Goal: Information Seeking & Learning: Compare options

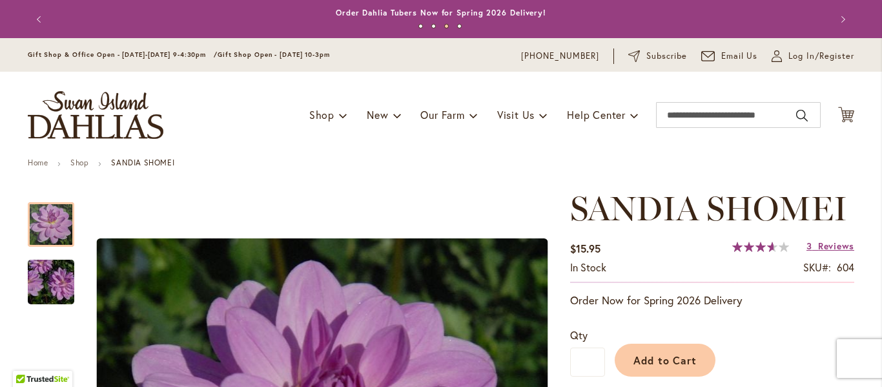
scroll to position [517, 0]
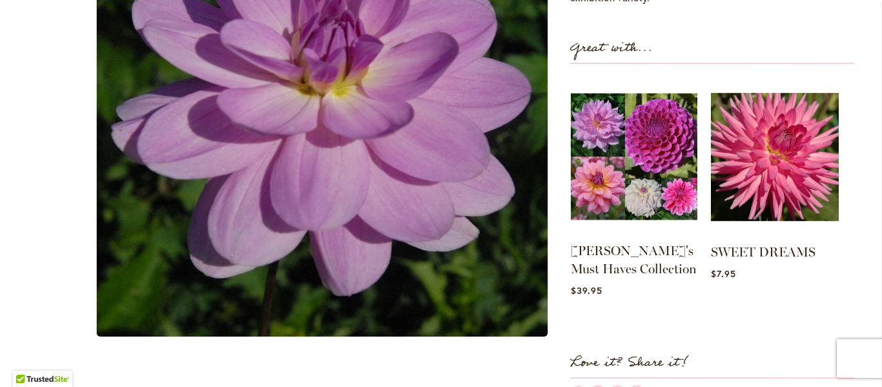
click at [640, 156] on img at bounding box center [634, 157] width 127 height 158
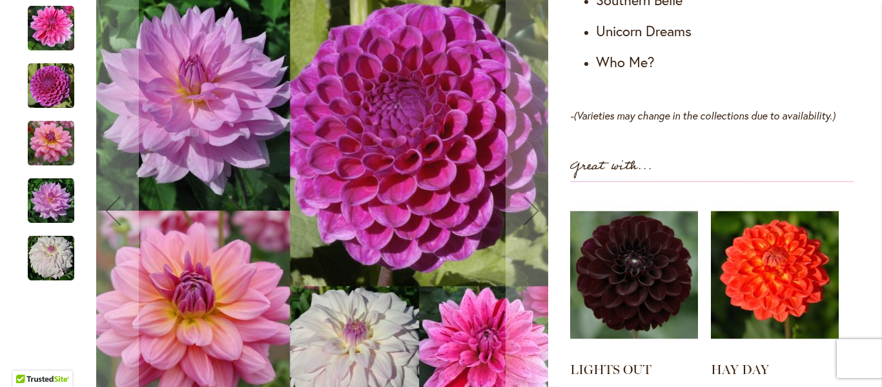
scroll to position [1005, 0]
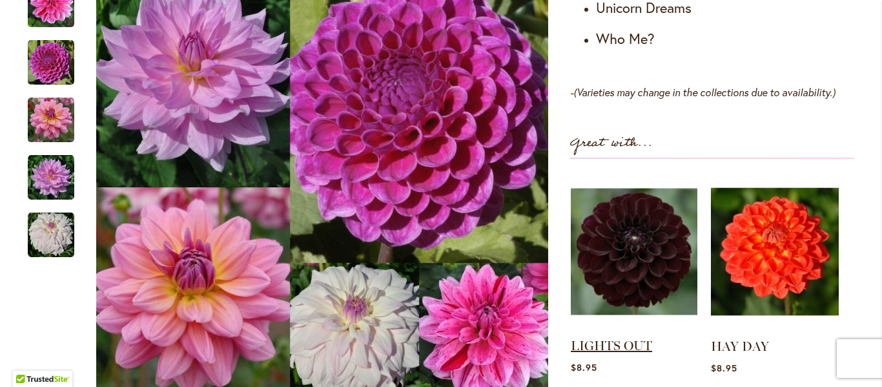
click at [592, 338] on link "LIGHTS OUT" at bounding box center [611, 346] width 81 height 16
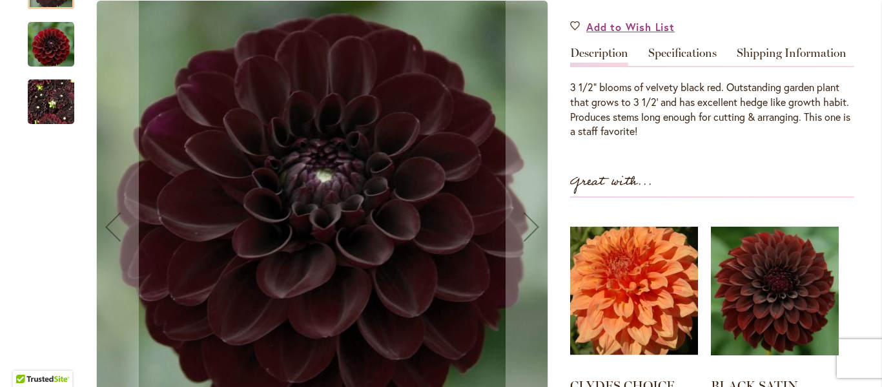
scroll to position [388, 0]
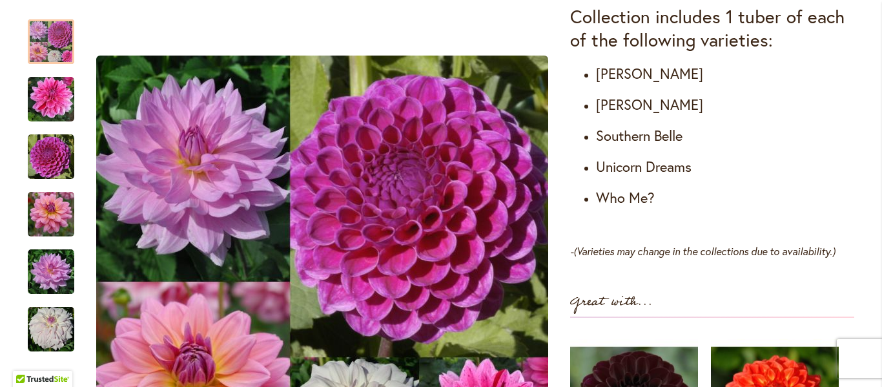
scroll to position [932, 0]
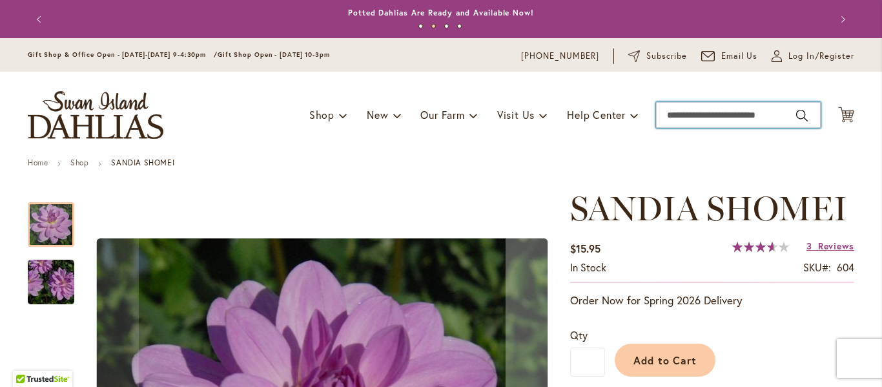
click at [668, 116] on input "Search" at bounding box center [738, 115] width 165 height 26
type input "**********"
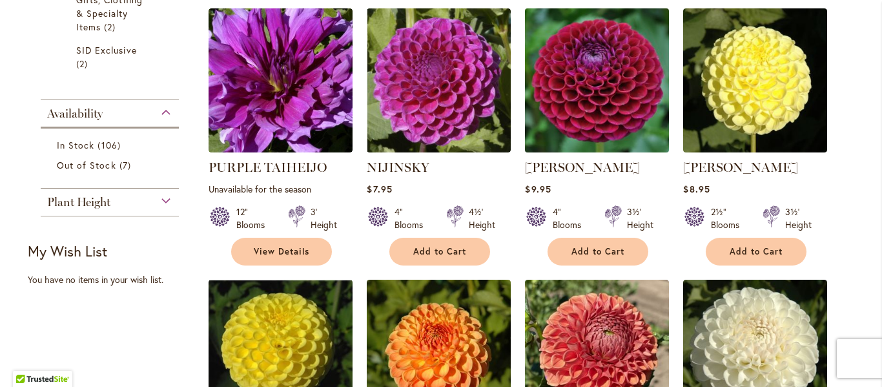
scroll to position [452, 0]
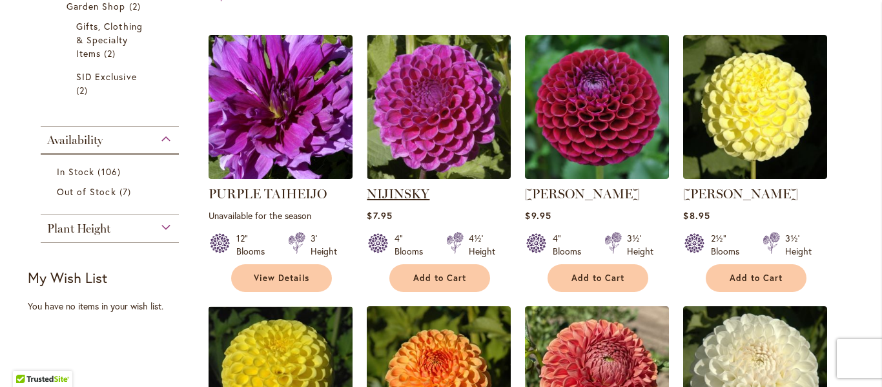
click at [406, 191] on link "NIJINSKY" at bounding box center [398, 194] width 63 height 16
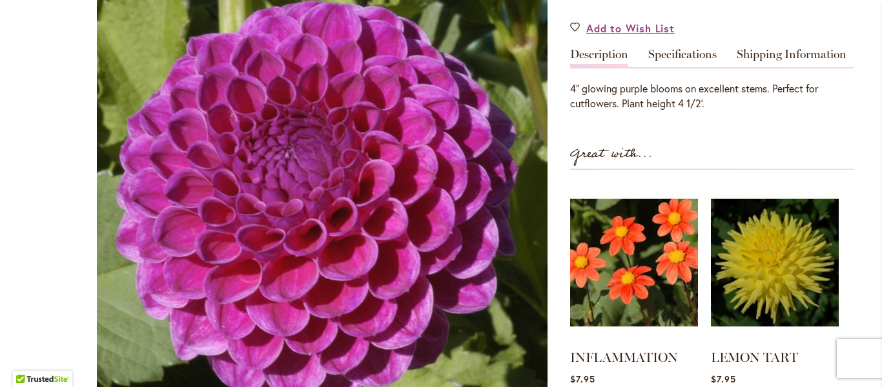
scroll to position [452, 0]
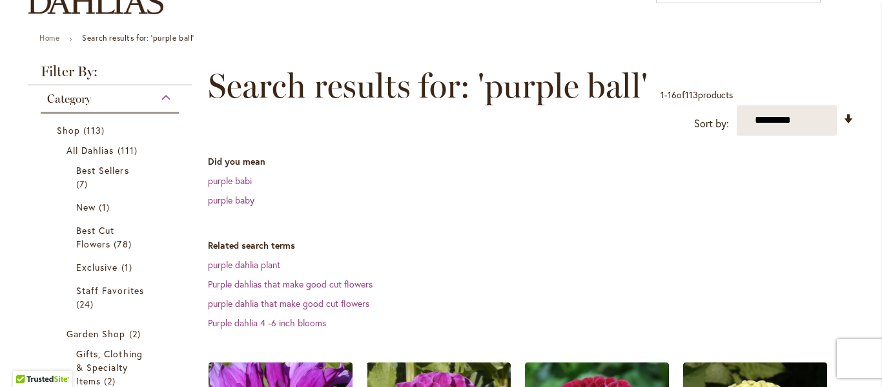
scroll to position [323, 0]
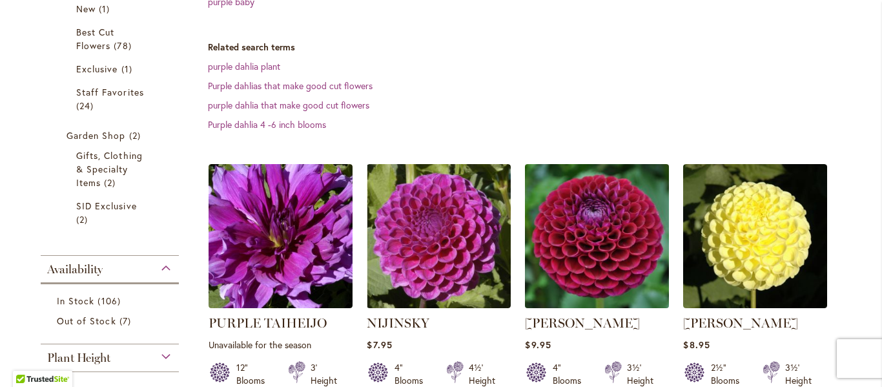
click at [581, 256] on img at bounding box center [597, 235] width 151 height 151
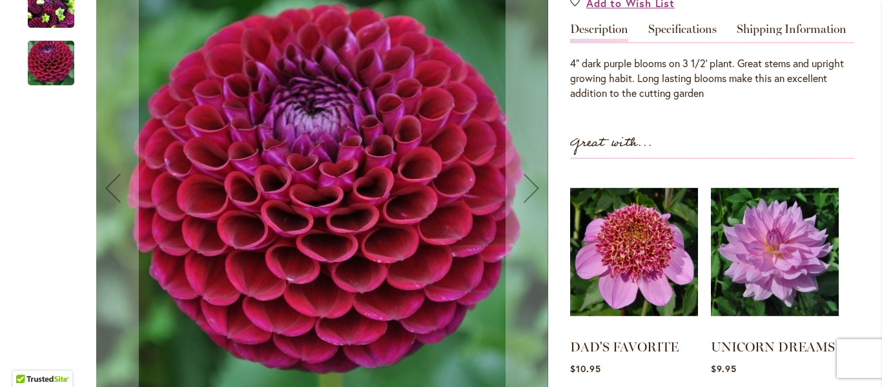
scroll to position [452, 0]
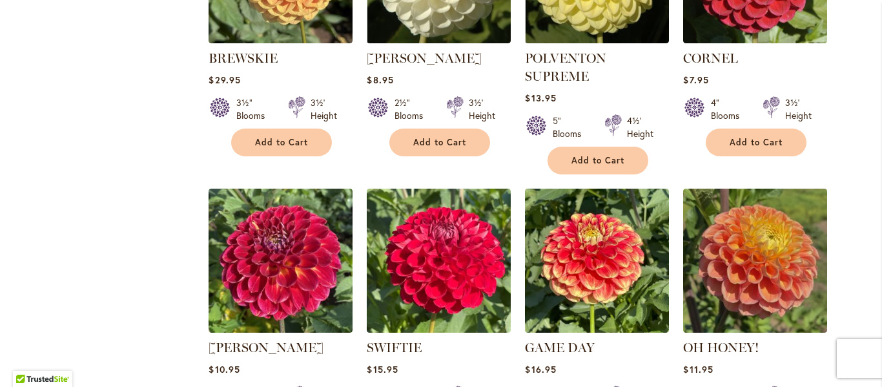
scroll to position [1292, 0]
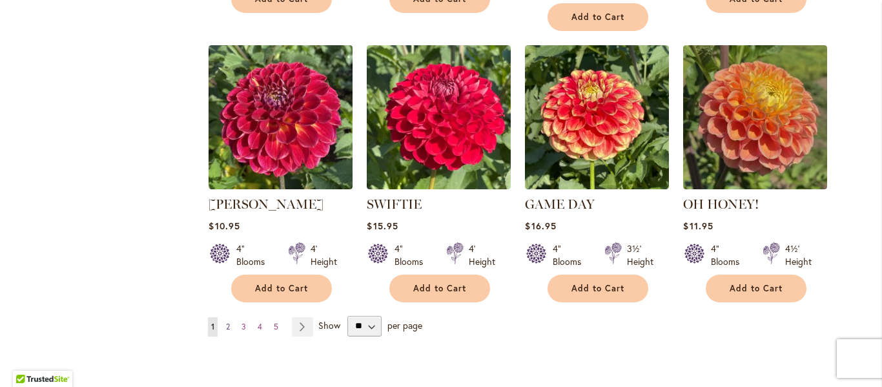
click at [226, 322] on span "2" at bounding box center [228, 327] width 4 height 10
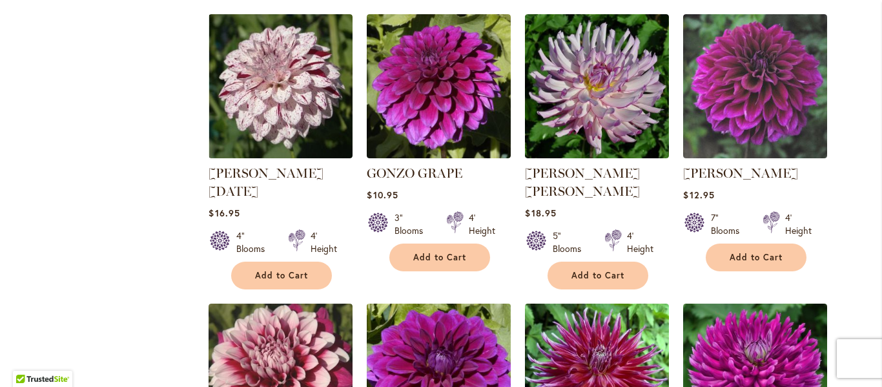
scroll to position [1356, 0]
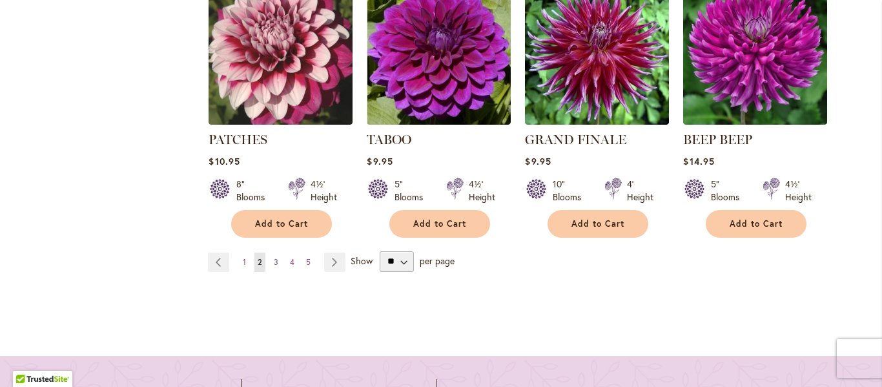
click at [274, 257] on span "3" at bounding box center [276, 262] width 5 height 10
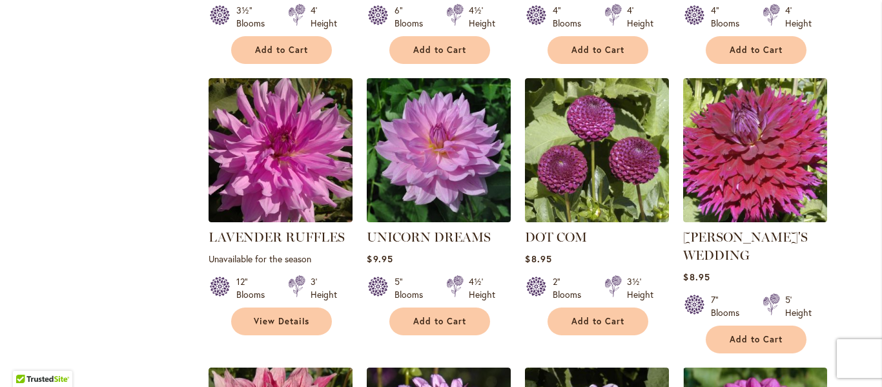
scroll to position [969, 0]
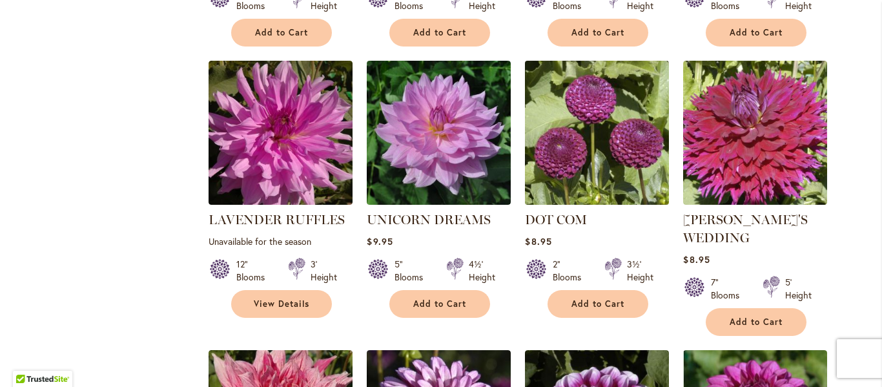
click at [631, 143] on img at bounding box center [597, 132] width 151 height 151
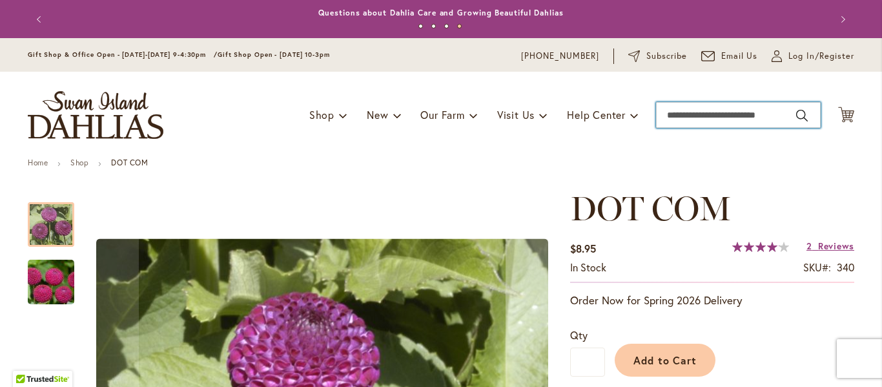
click at [670, 106] on input "Search" at bounding box center [738, 115] width 165 height 26
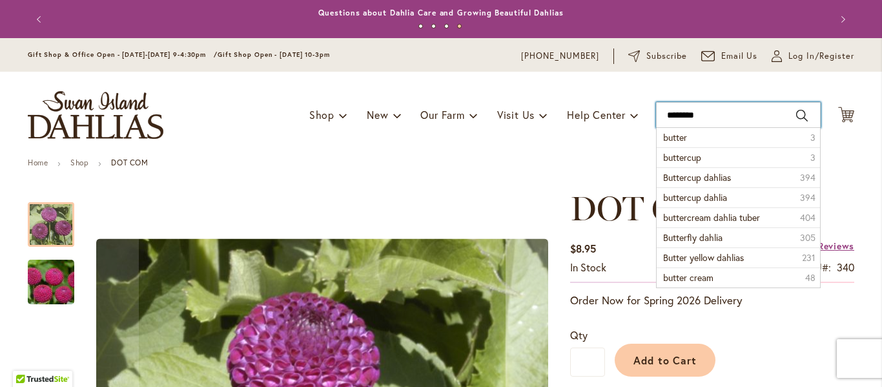
type input "*********"
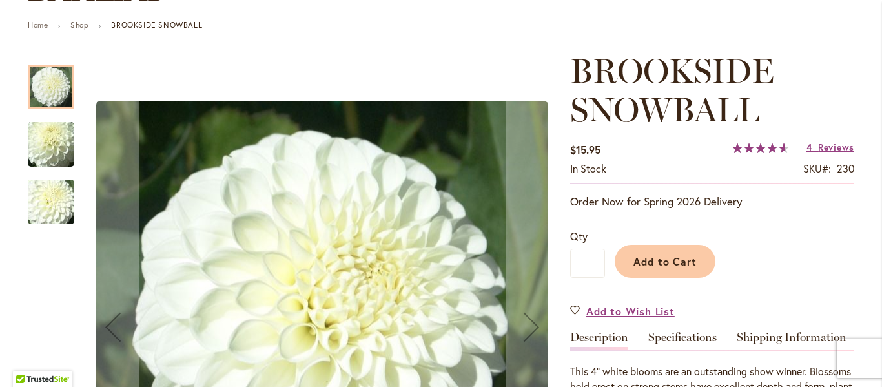
scroll to position [129, 0]
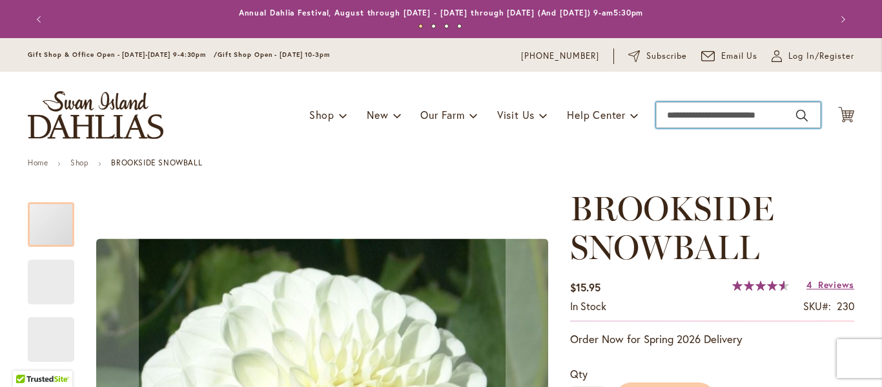
click at [675, 119] on input "Search" at bounding box center [738, 115] width 165 height 26
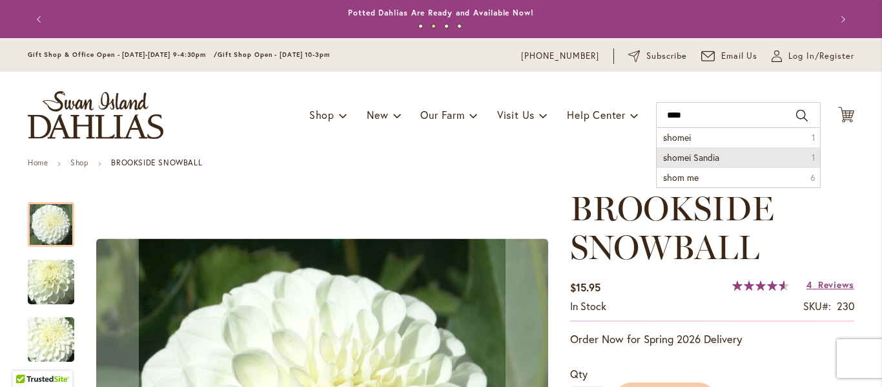
click at [693, 158] on span "shomei Sandia" at bounding box center [691, 157] width 56 height 12
type input "**********"
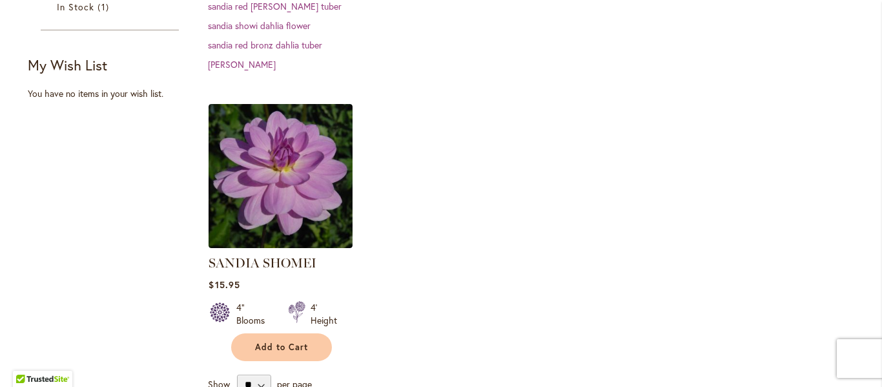
scroll to position [388, 0]
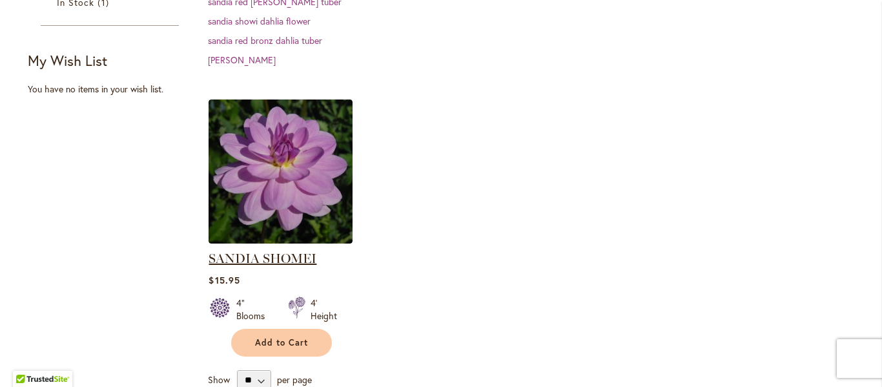
click at [264, 260] on link "SANDIA SHOMEI" at bounding box center [263, 259] width 108 height 16
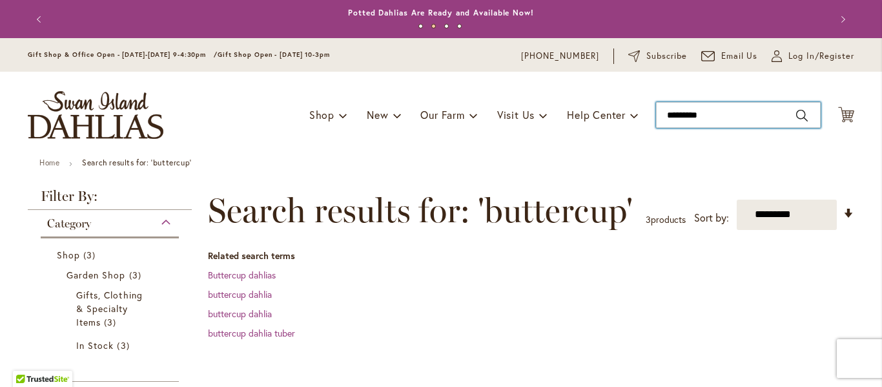
drag, startPoint x: 708, startPoint y: 112, endPoint x: 635, endPoint y: 112, distance: 73.0
click at [635, 112] on div "Toggle Nav Shop Dahlia Tubers Collections Fresh Cut Dahlias Gardening Supplies …" at bounding box center [441, 115] width 853 height 87
type input "**********"
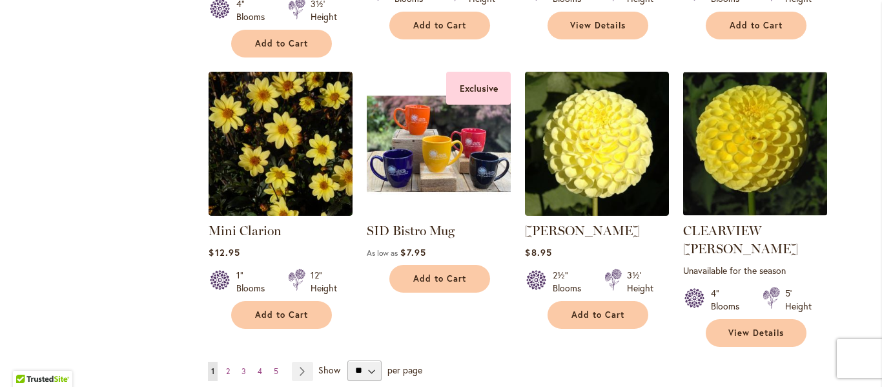
scroll to position [1292, 0]
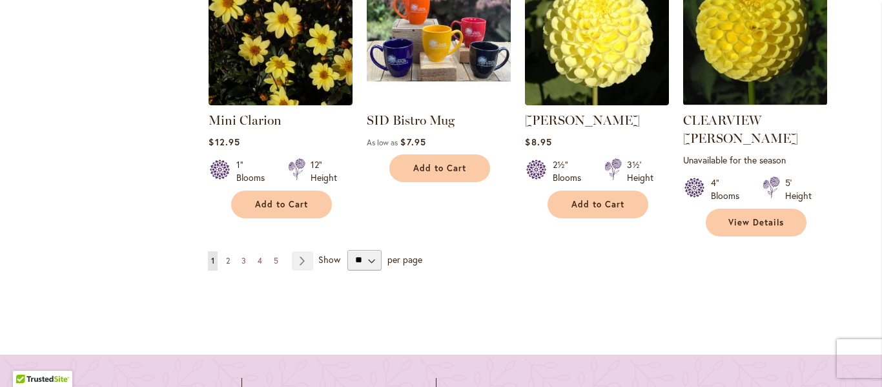
click at [223, 251] on link "Page 2" at bounding box center [228, 260] width 10 height 19
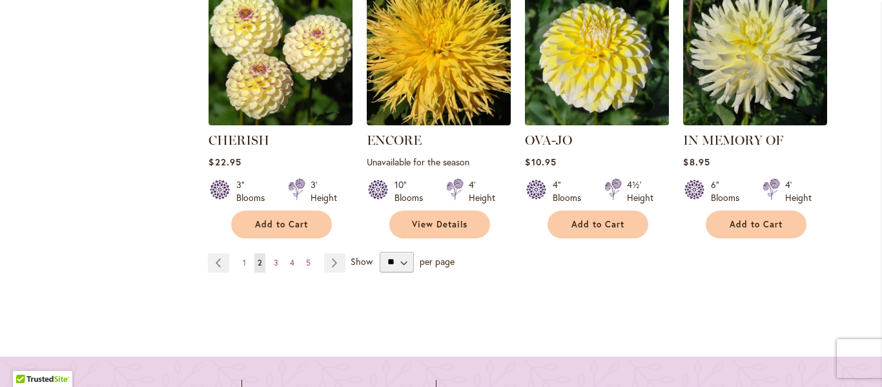
scroll to position [1292, 0]
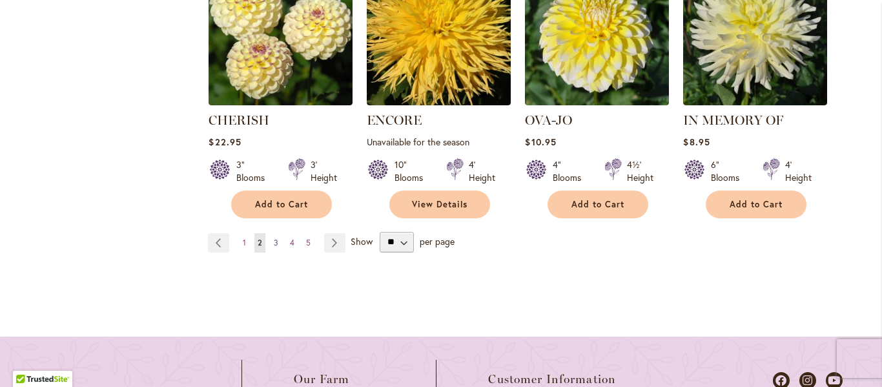
click at [274, 240] on span "3" at bounding box center [276, 243] width 5 height 10
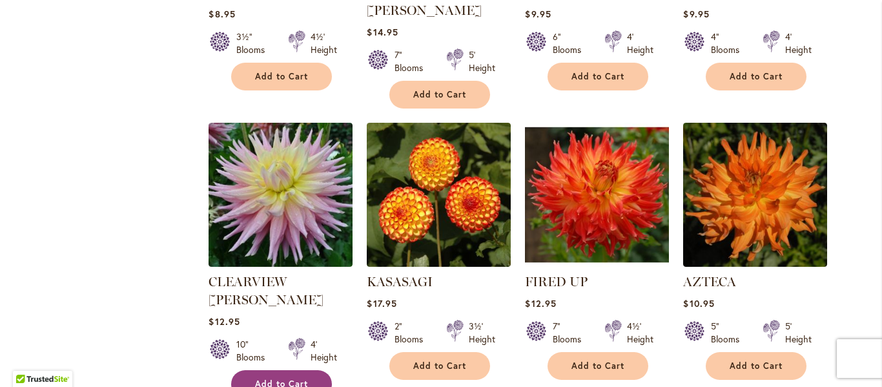
scroll to position [1292, 0]
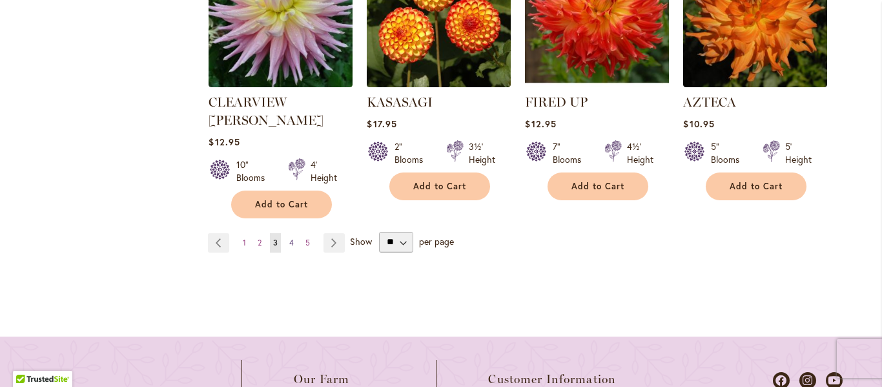
click at [289, 238] on span "4" at bounding box center [291, 243] width 5 height 10
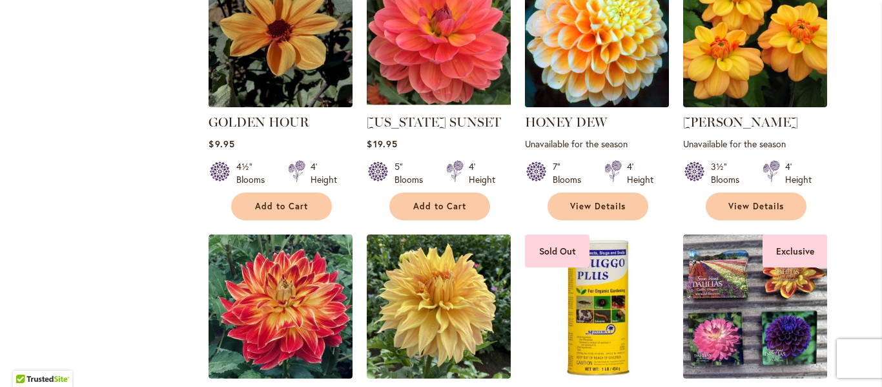
scroll to position [904, 0]
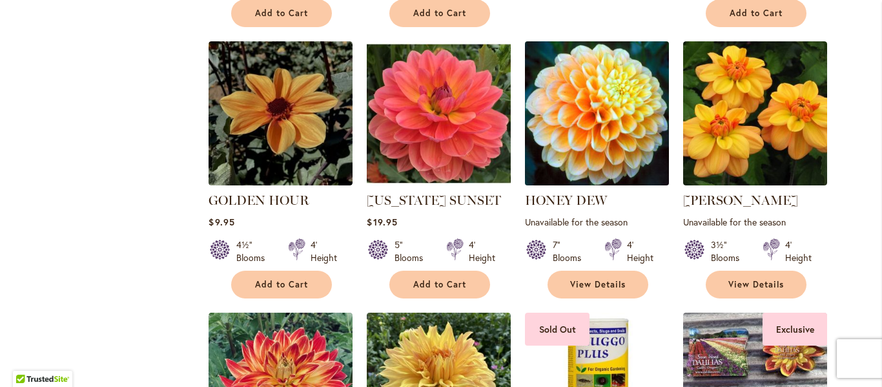
click at [581, 129] on img at bounding box center [597, 112] width 151 height 151
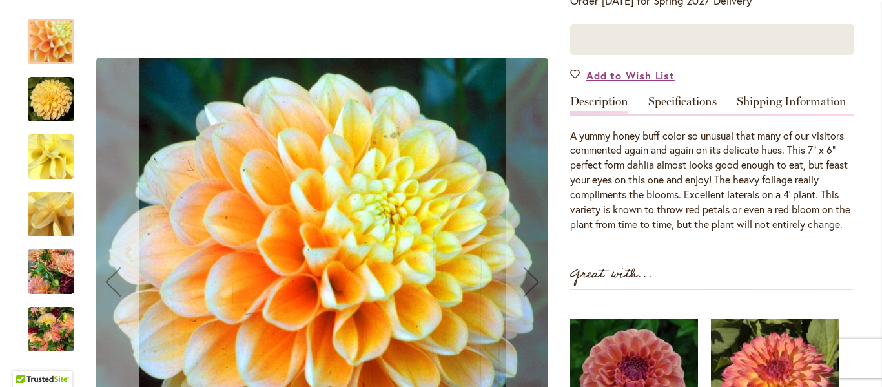
scroll to position [323, 0]
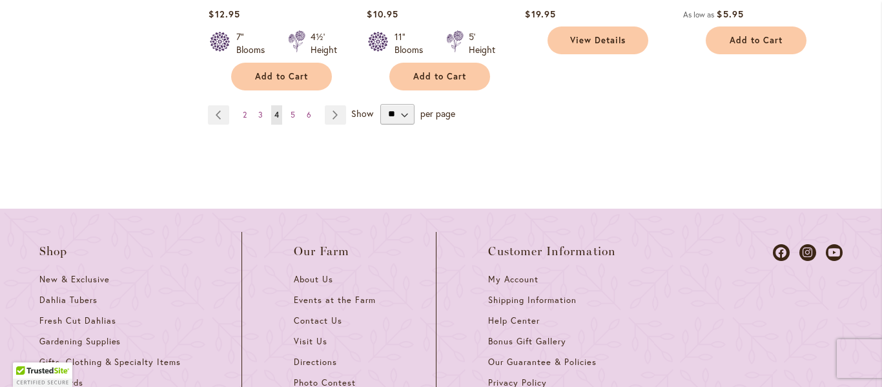
scroll to position [1421, 0]
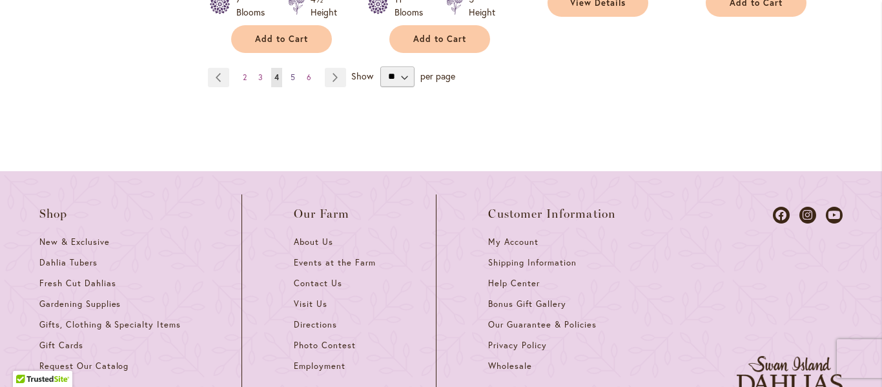
click at [287, 76] on link "Page 5" at bounding box center [292, 77] width 11 height 19
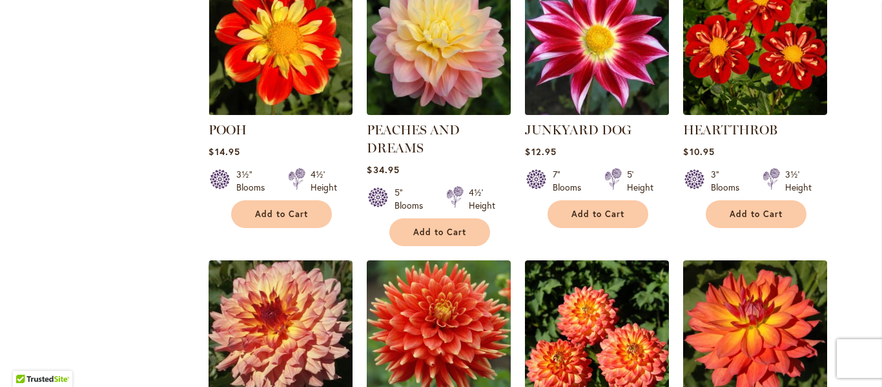
scroll to position [993, 0]
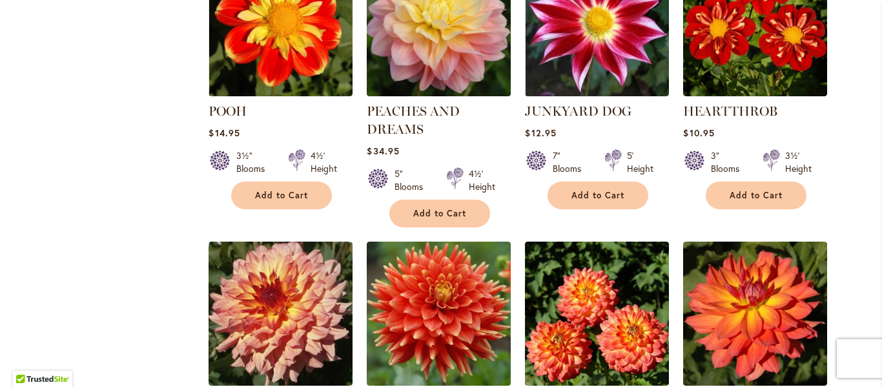
click at [415, 55] on img at bounding box center [439, 23] width 151 height 151
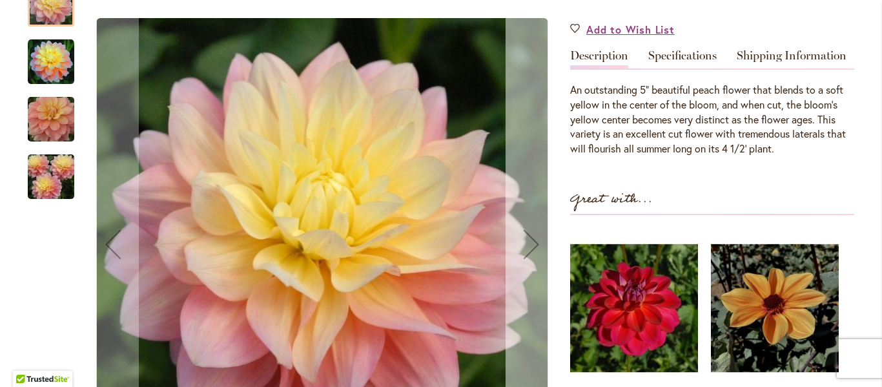
scroll to position [452, 0]
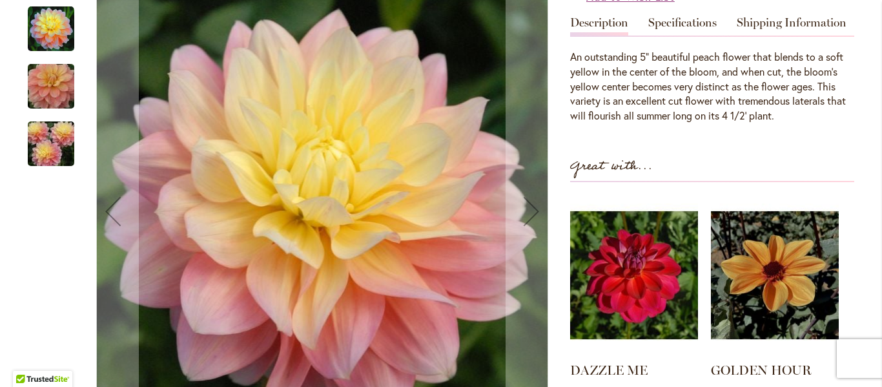
click at [43, 90] on img "PEACHES AND DREAMS" at bounding box center [51, 86] width 93 height 62
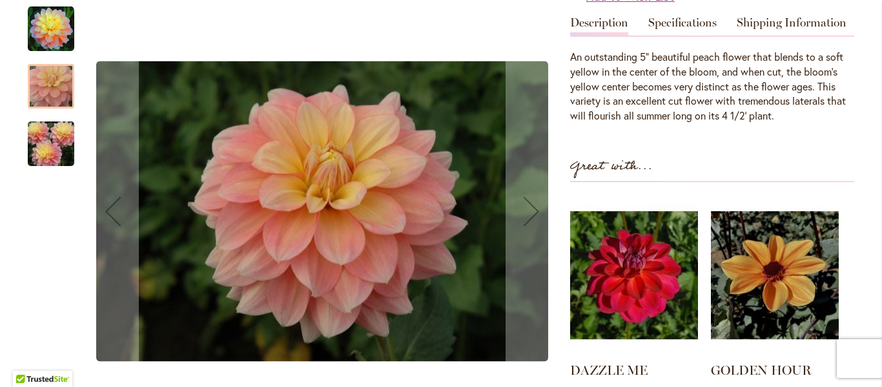
click at [51, 142] on img "PEACHES AND DREAMS" at bounding box center [51, 143] width 93 height 62
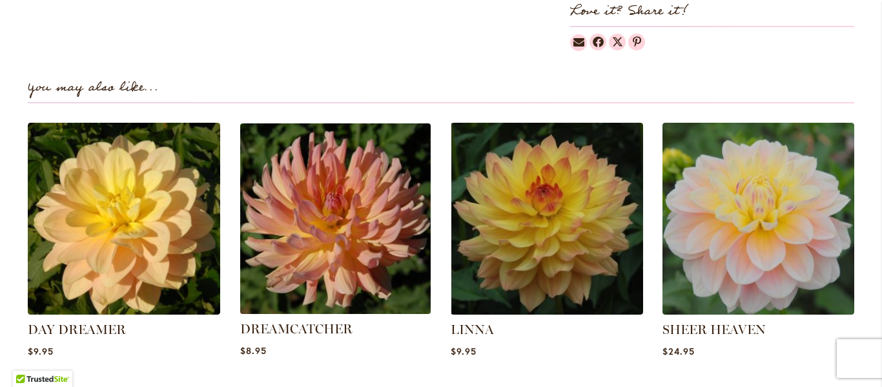
scroll to position [969, 0]
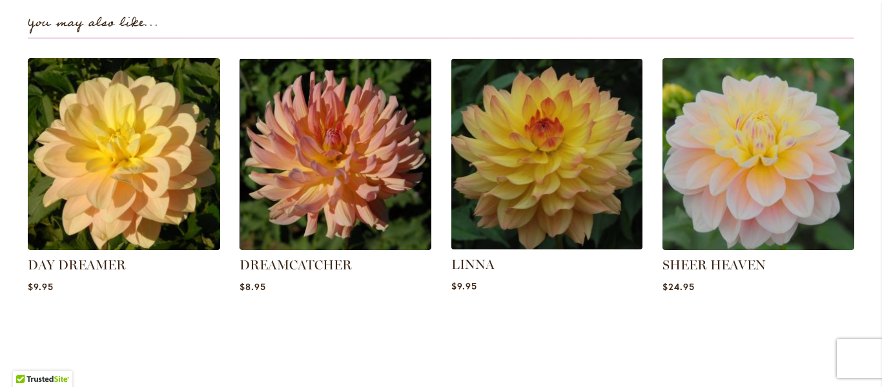
click at [564, 146] on img at bounding box center [547, 154] width 200 height 200
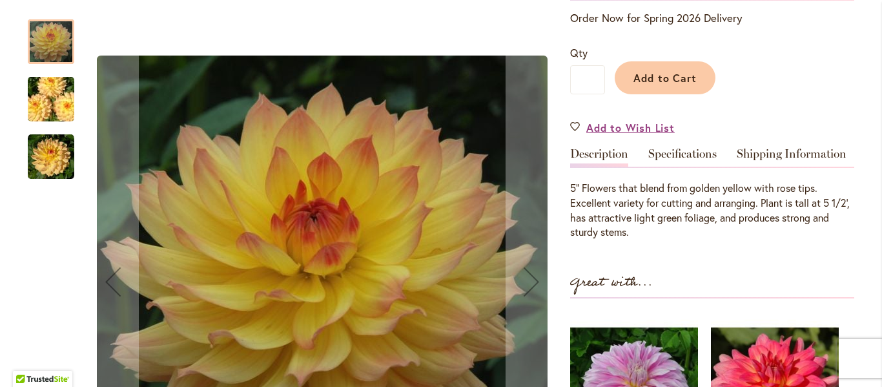
scroll to position [323, 0]
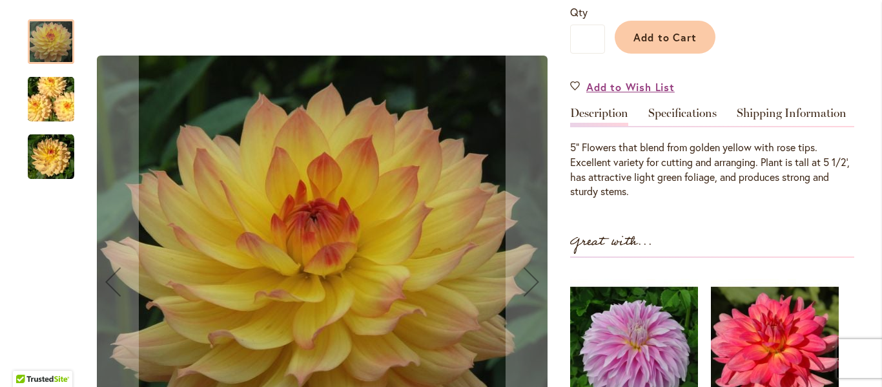
click at [42, 115] on img "LINNA" at bounding box center [51, 99] width 93 height 62
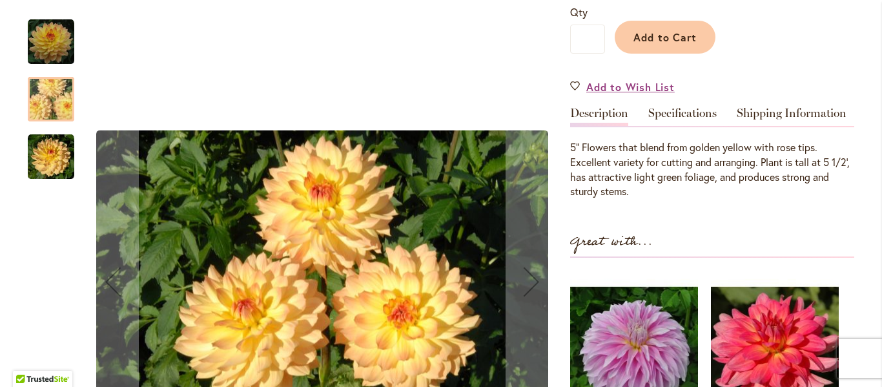
click at [46, 141] on img "LINNA" at bounding box center [51, 157] width 47 height 47
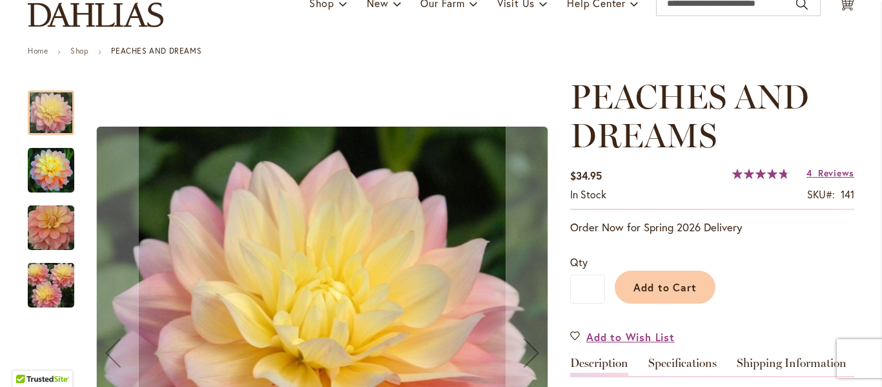
scroll to position [65, 0]
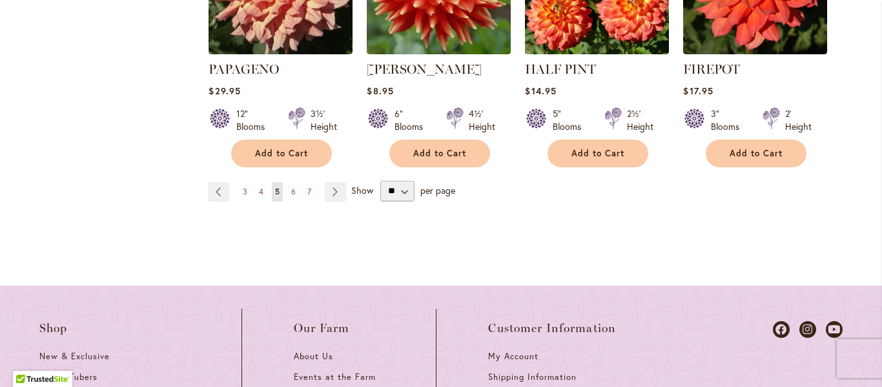
scroll to position [1381, 0]
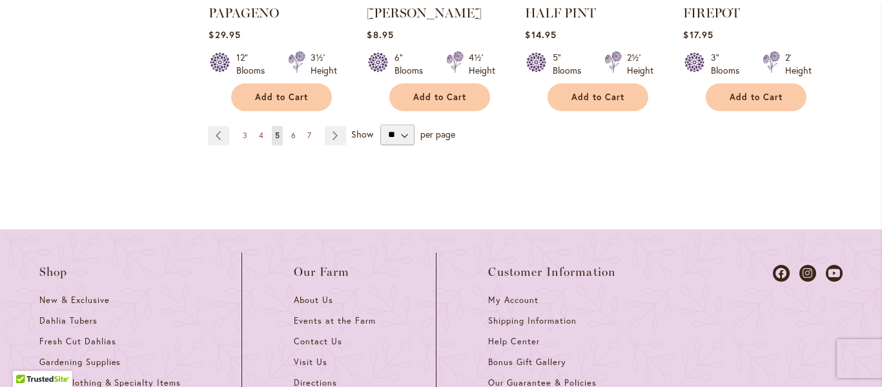
click at [288, 132] on link "Page 6" at bounding box center [293, 135] width 11 height 19
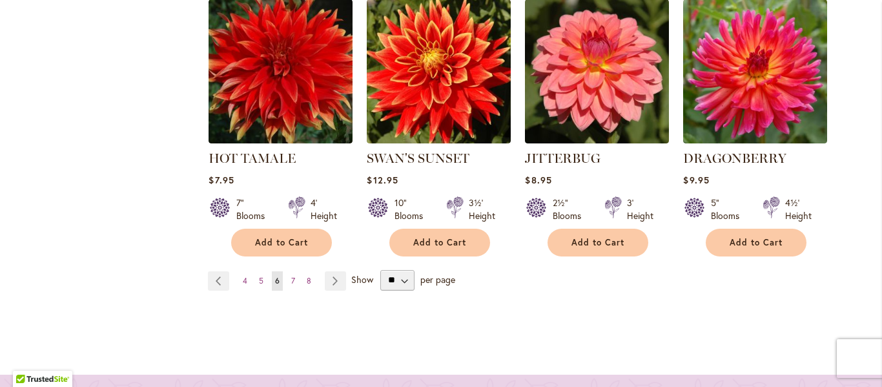
scroll to position [1381, 0]
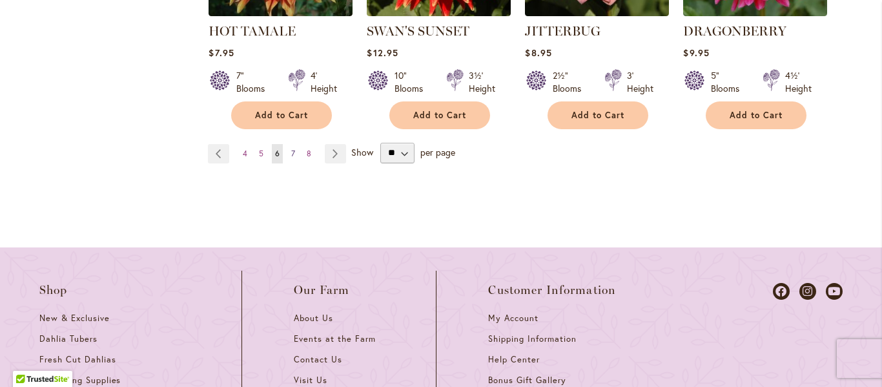
click at [291, 149] on span "7" at bounding box center [293, 154] width 4 height 10
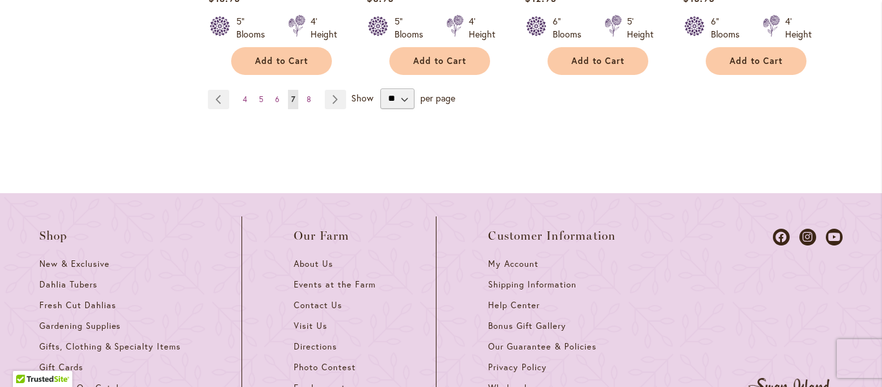
scroll to position [1421, 0]
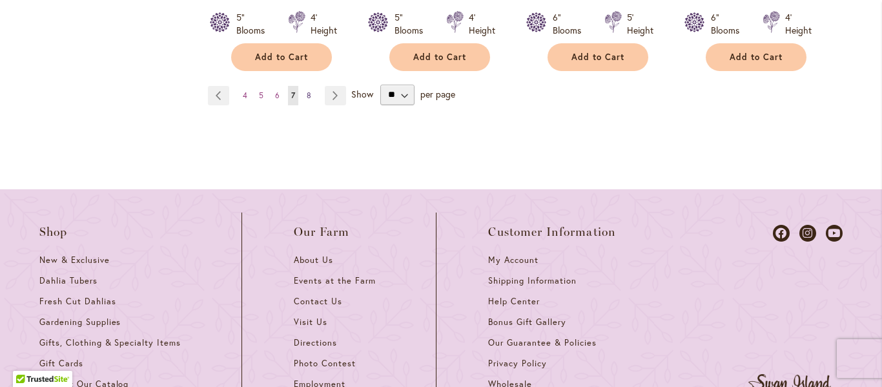
click at [307, 90] on span "8" at bounding box center [309, 95] width 5 height 10
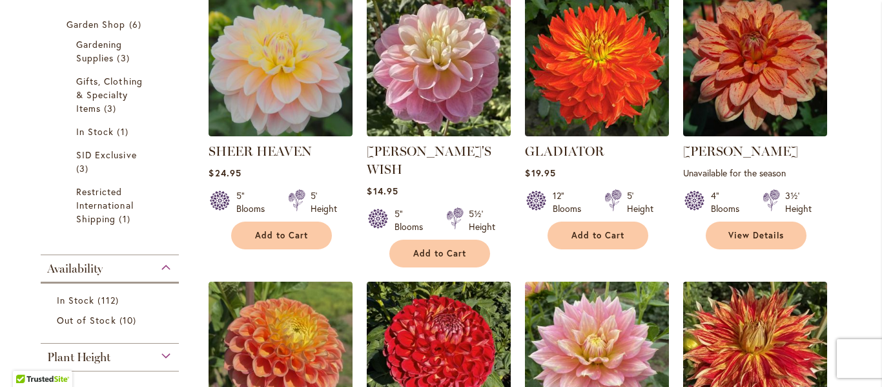
scroll to position [388, 0]
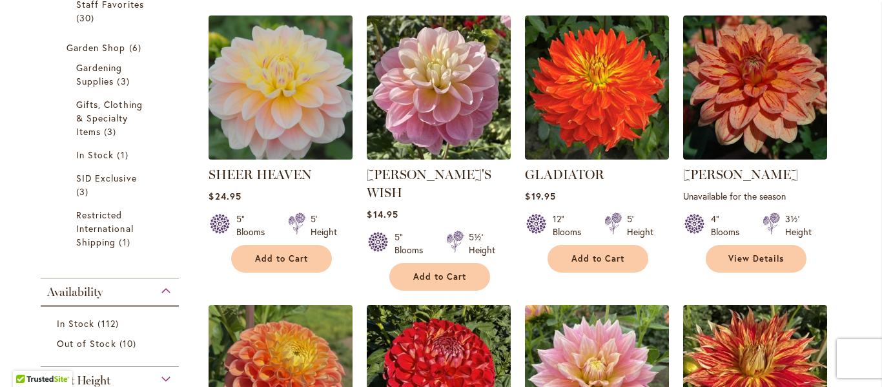
click at [298, 107] on img at bounding box center [280, 87] width 151 height 151
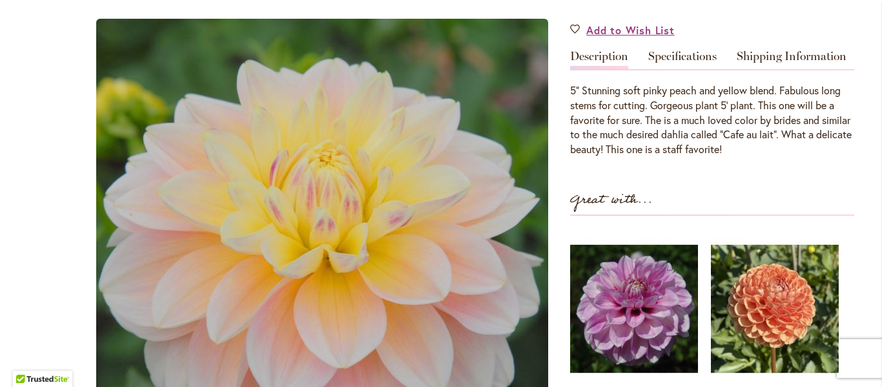
scroll to position [129, 0]
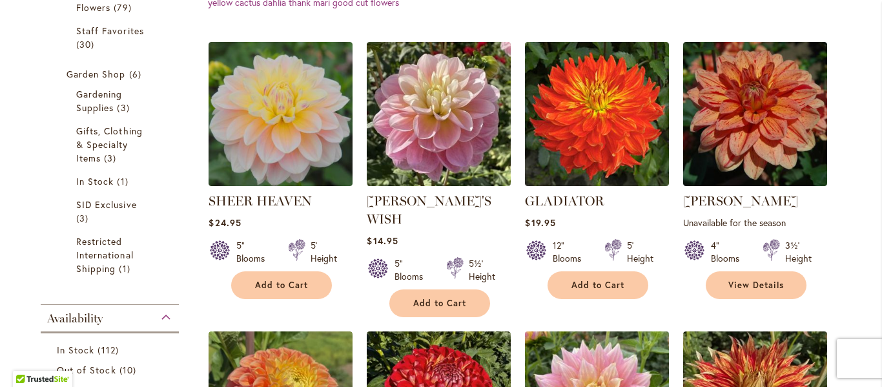
scroll to position [323, 0]
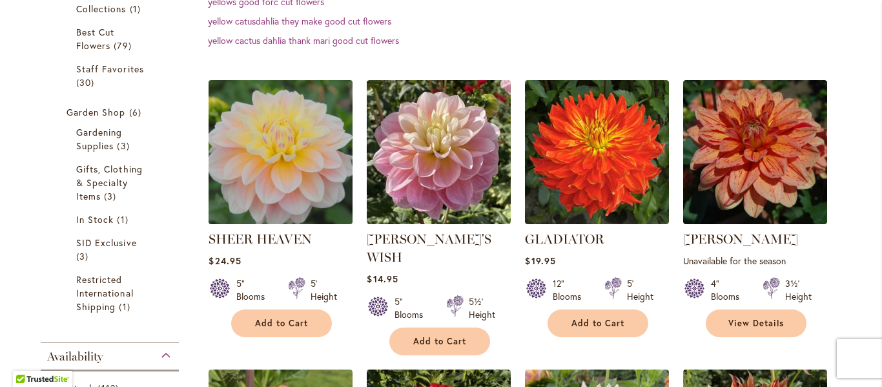
click at [254, 140] on img at bounding box center [280, 151] width 151 height 151
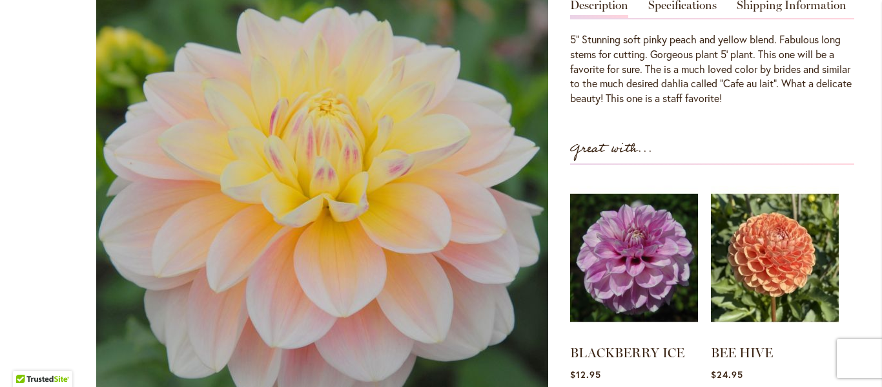
scroll to position [258, 0]
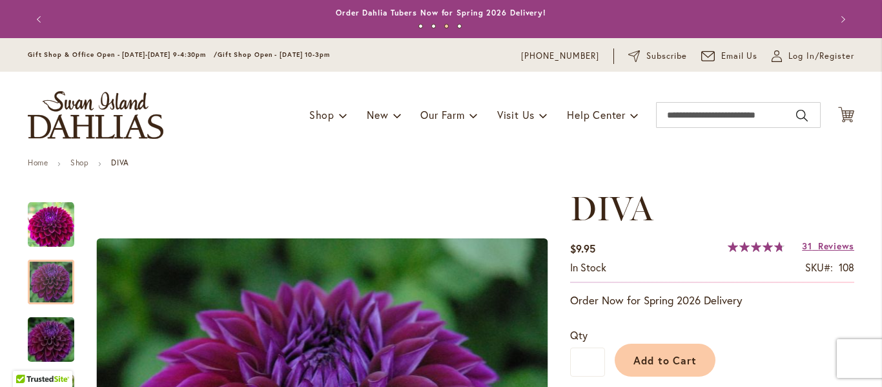
scroll to position [194, 0]
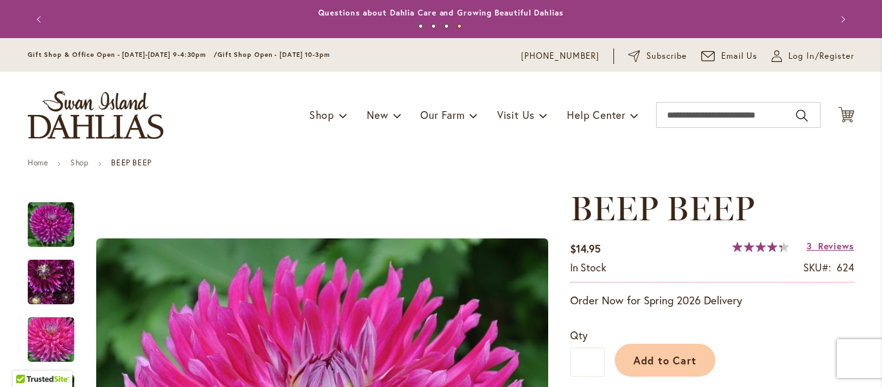
scroll to position [129, 0]
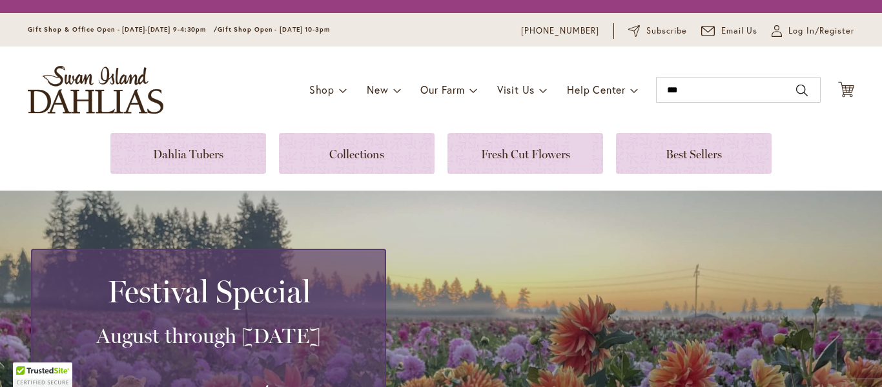
click at [796, 80] on button "Search" at bounding box center [802, 90] width 12 height 21
type input "***"
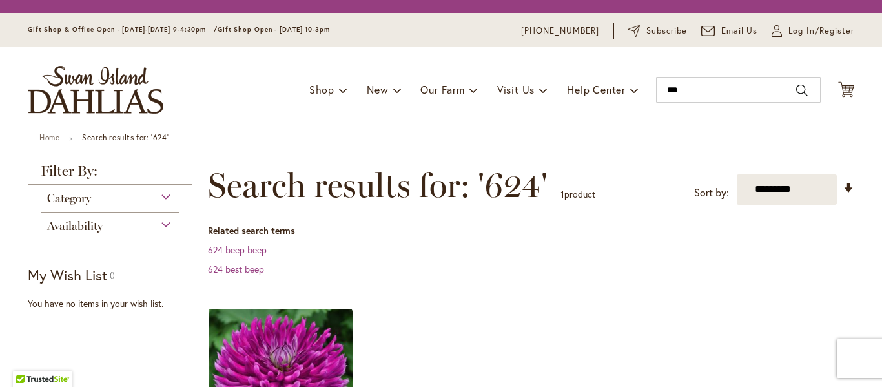
click at [681, 90] on div "Toggle Nav Shop Dahlia Tubers Collections Fresh Cut Dahlias Gardening Supplies …" at bounding box center [441, 90] width 853 height 87
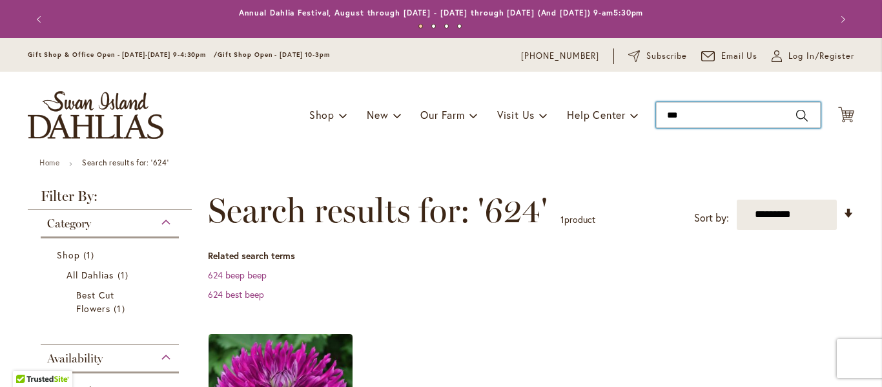
drag, startPoint x: 679, startPoint y: 114, endPoint x: 638, endPoint y: 112, distance: 41.4
click at [639, 112] on div "Toggle Nav Shop Dahlia Tubers Collections Fresh Cut Dahlias Gardening Supplies …" at bounding box center [441, 115] width 853 height 87
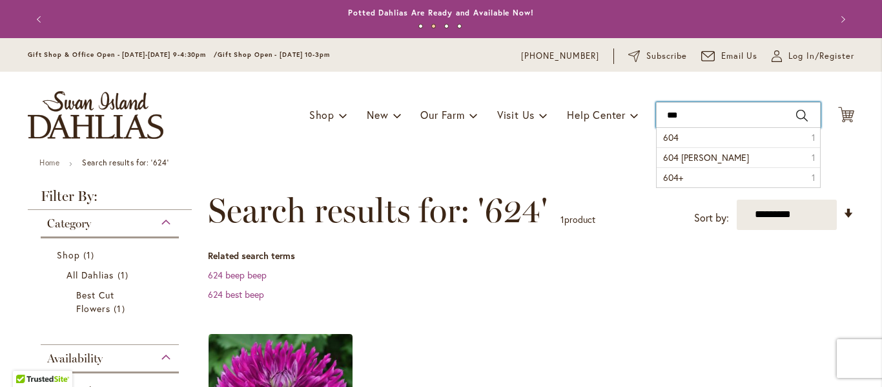
type input "***"
click at [796, 114] on button "Search" at bounding box center [802, 115] width 12 height 21
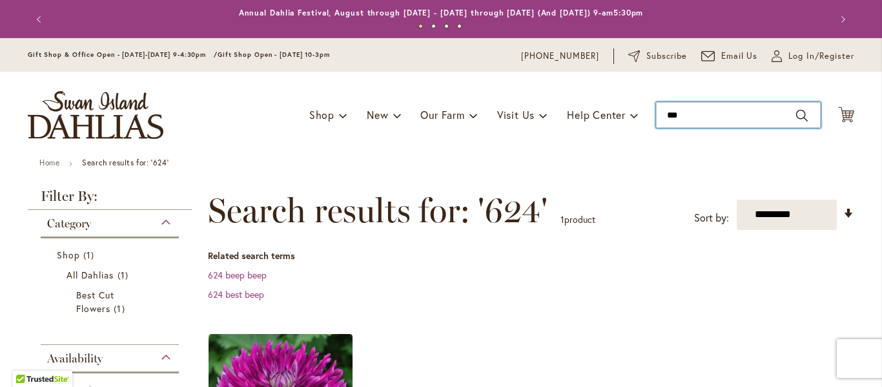
drag, startPoint x: 671, startPoint y: 110, endPoint x: 646, endPoint y: 110, distance: 25.2
click at [646, 110] on div "Toggle Nav Shop Dahlia Tubers Collections Fresh Cut Dahlias Gardening Supplies …" at bounding box center [441, 115] width 853 height 87
type input "***"
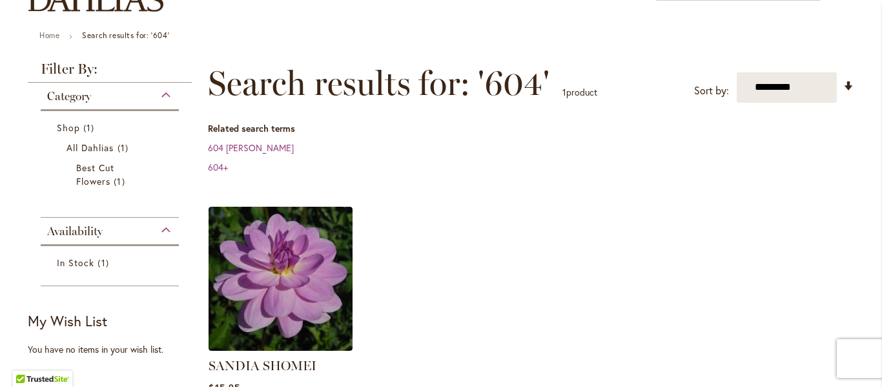
scroll to position [129, 0]
